Goal: Task Accomplishment & Management: Complete application form

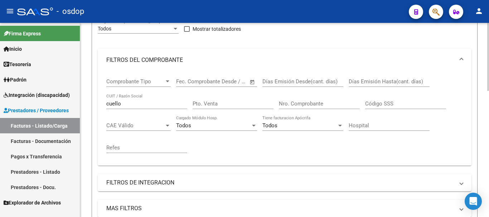
scroll to position [107, 0]
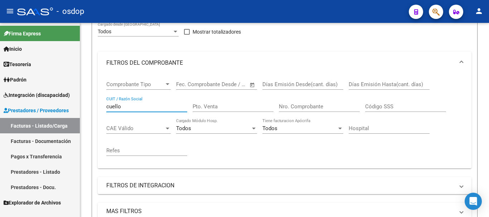
drag, startPoint x: 134, startPoint y: 104, endPoint x: 45, endPoint y: 97, distance: 89.4
click at [45, 97] on mat-sidenav-container "Firma Express Inicio Calendario SSS Instructivos Contacto OS Tesorería Extracto…" at bounding box center [244, 120] width 489 height 194
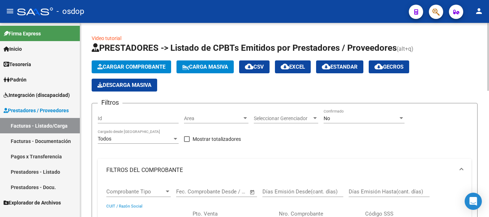
click at [128, 118] on input "Id" at bounding box center [138, 119] width 81 height 6
paste input "243745"
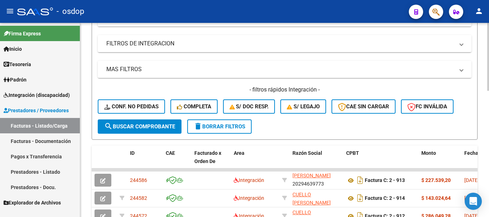
scroll to position [250, 0]
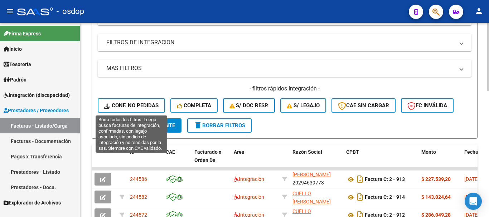
type input "243745"
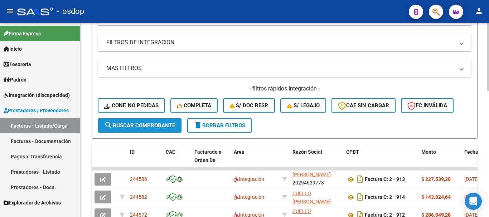
click at [132, 124] on span "search Buscar Comprobante" at bounding box center [139, 125] width 71 height 6
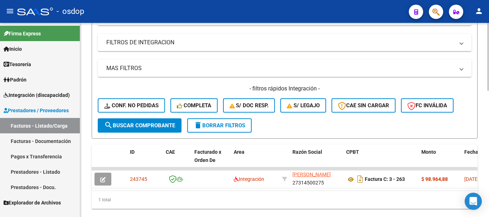
scroll to position [1, 0]
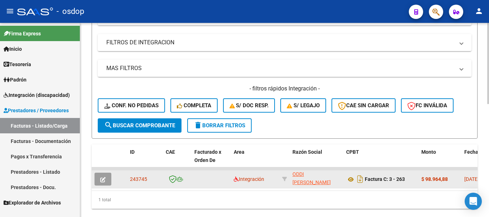
click at [106, 181] on button "button" at bounding box center [102, 179] width 17 height 13
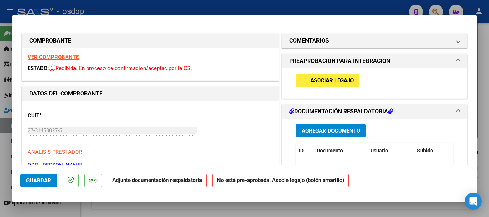
click at [311, 84] on span "Asociar Legajo" at bounding box center [331, 81] width 43 height 6
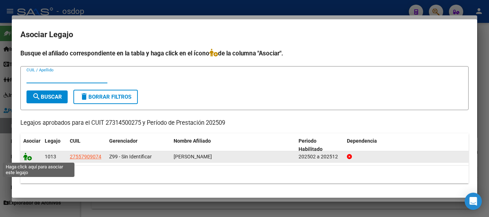
click at [28, 159] on icon at bounding box center [27, 157] width 9 height 8
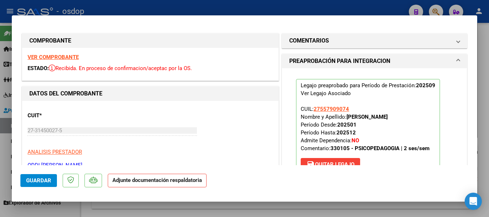
scroll to position [143, 0]
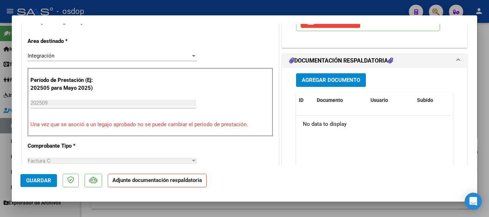
click at [335, 87] on div "Agregar Documento ID Documento Usuario Subido Acción No data to display 0 total…" at bounding box center [373, 139] width 167 height 143
click at [334, 83] on span "Agregar Documento" at bounding box center [331, 80] width 58 height 6
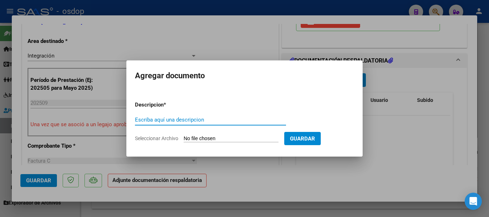
type input "_"
type input "Asistencia"
click at [244, 140] on input "Seleccionar Archivo" at bounding box center [230, 139] width 95 height 7
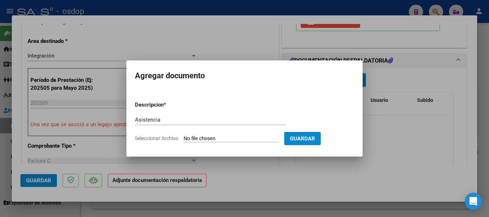
type input "C:\fakepath\oddi asist.pdf"
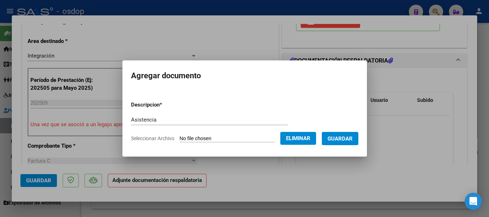
click at [352, 141] on span "Guardar" at bounding box center [339, 139] width 25 height 6
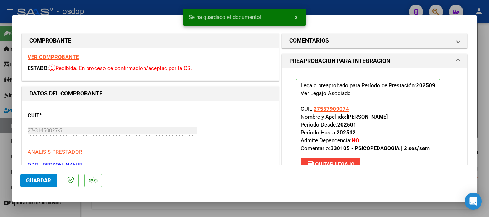
scroll to position [107, 0]
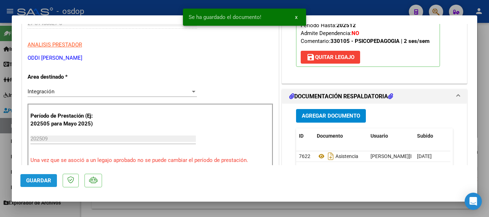
click at [46, 181] on span "Guardar" at bounding box center [38, 180] width 25 height 6
click at [488, 181] on div at bounding box center [244, 108] width 489 height 217
type input "$ 0,00"
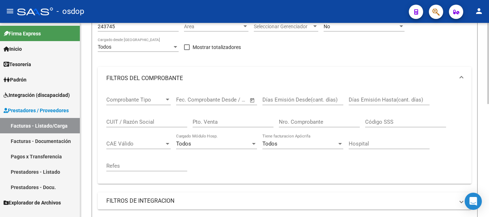
scroll to position [0, 0]
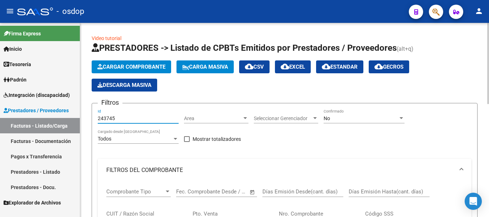
drag, startPoint x: 111, startPoint y: 121, endPoint x: 100, endPoint y: 123, distance: 11.0
click at [100, 123] on div "243745 Id" at bounding box center [138, 116] width 81 height 14
type input "2"
click at [119, 73] on button "Cargar Comprobante" at bounding box center [131, 66] width 79 height 13
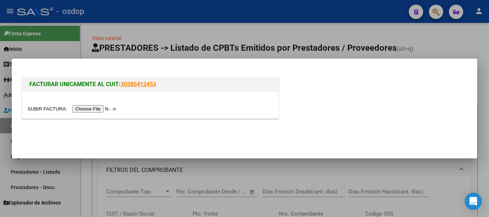
click at [101, 110] on input "file" at bounding box center [73, 109] width 90 height 8
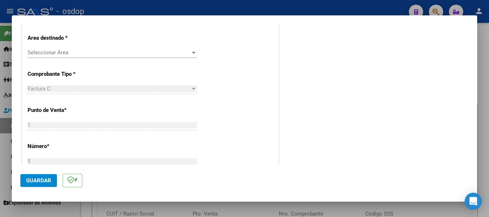
scroll to position [179, 0]
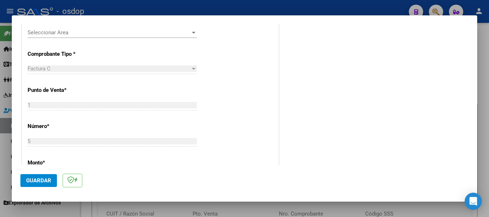
click at [54, 35] on span "Seleccionar Area" at bounding box center [109, 32] width 163 height 6
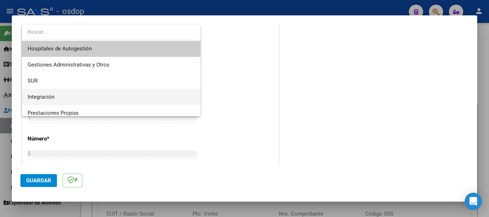
click at [65, 97] on span "Integración" at bounding box center [111, 97] width 167 height 16
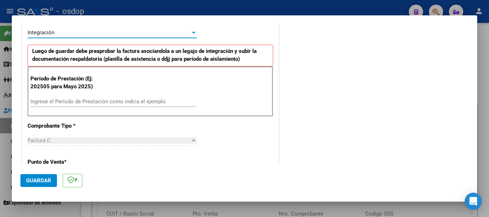
click at [59, 102] on input "Ingrese el Período de Prestación como indica el ejemplo" at bounding box center [112, 101] width 165 height 6
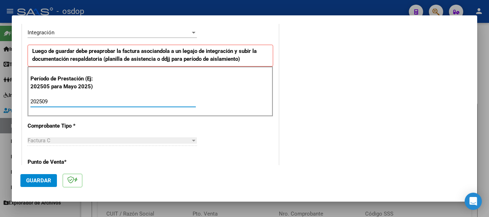
type input "202509"
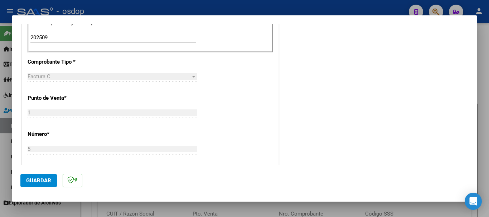
scroll to position [250, 0]
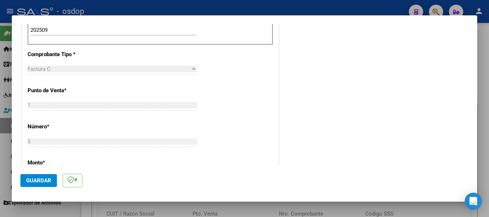
click at [30, 186] on button "Guardar" at bounding box center [38, 180] width 36 height 13
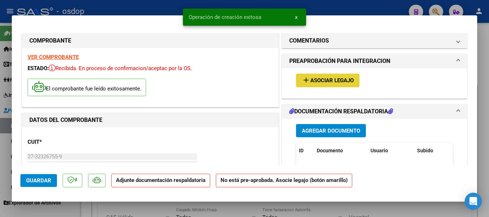
click at [329, 87] on button "add Asociar Legajo" at bounding box center [327, 80] width 63 height 13
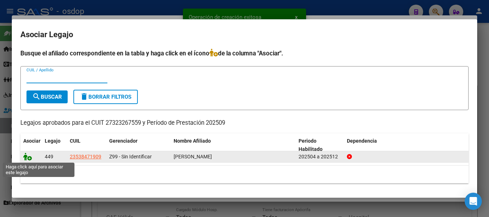
click at [29, 158] on icon at bounding box center [27, 157] width 9 height 8
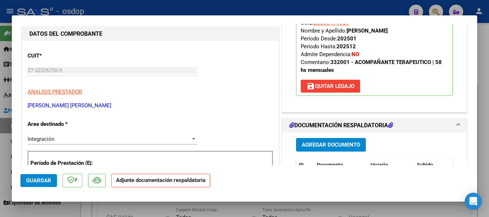
scroll to position [107, 0]
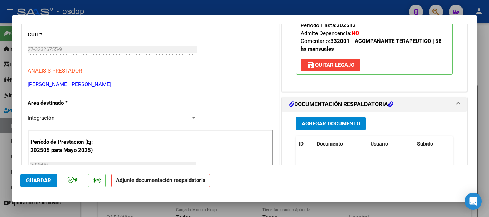
click at [319, 129] on button "Agregar Documento" at bounding box center [331, 123] width 70 height 13
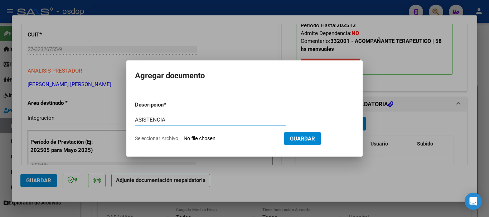
type input "ASISTENCIA"
click at [204, 139] on input "Seleccionar Archivo" at bounding box center [230, 139] width 95 height 7
type input "C:\fakepath\[PERSON_NAME] ASIST.pdf"
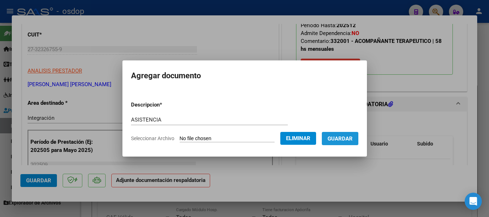
click at [344, 141] on span "Guardar" at bounding box center [339, 139] width 25 height 6
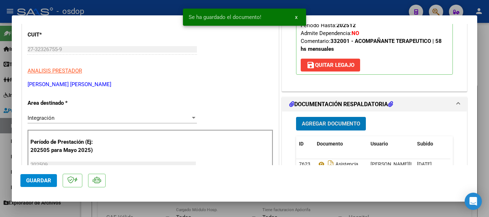
click at [37, 177] on span "Guardar" at bounding box center [38, 180] width 25 height 6
click at [481, 184] on div at bounding box center [244, 108] width 489 height 217
type input "$ 0,00"
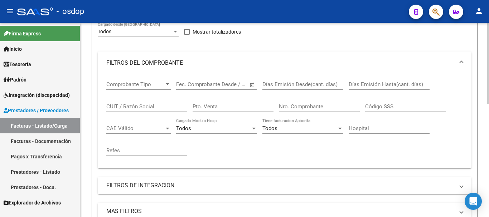
click at [123, 103] on input "CUIT / Razón Social" at bounding box center [146, 106] width 81 height 6
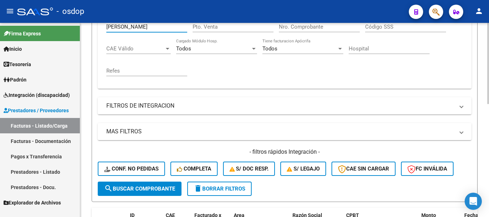
scroll to position [271, 0]
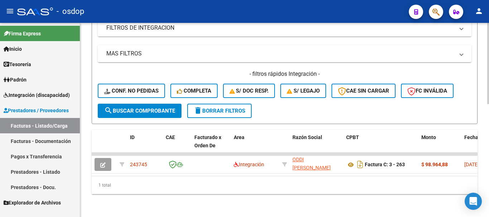
click at [118, 109] on button "search Buscar Comprobante" at bounding box center [140, 111] width 84 height 14
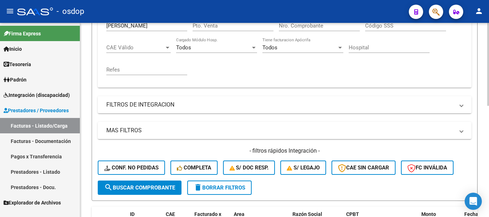
scroll to position [152, 0]
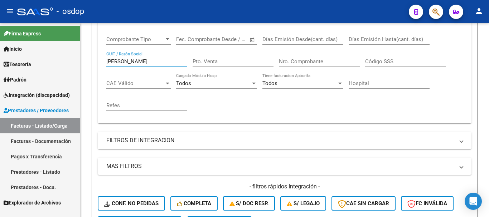
drag, startPoint x: 141, startPoint y: 62, endPoint x: 78, endPoint y: 75, distance: 64.0
click at [78, 75] on mat-sidenav-container "Firma Express Inicio Calendario SSS Instructivos Contacto OS Tesorería Extracto…" at bounding box center [244, 120] width 489 height 194
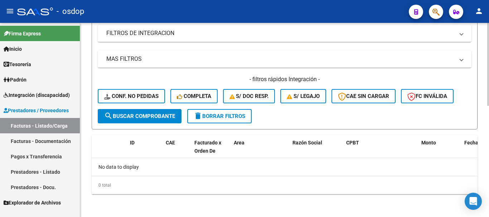
type input "moyano"
click at [116, 120] on button "search Buscar Comprobante" at bounding box center [140, 116] width 84 height 14
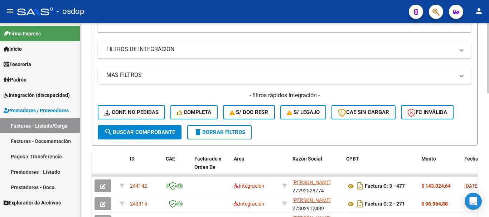
scroll to position [260, 0]
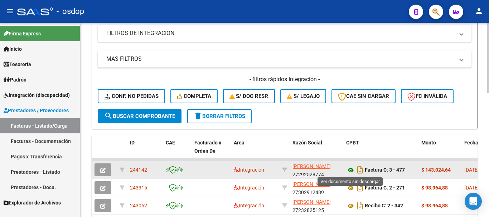
click at [350, 170] on icon at bounding box center [350, 170] width 9 height 9
